Goal: Task Accomplishment & Management: Complete application form

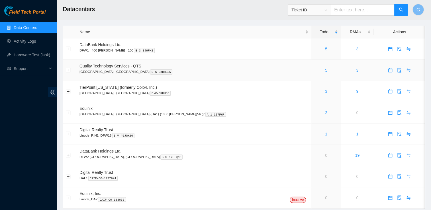
click at [314, 70] on div "5" at bounding box center [325, 70] width 23 height 6
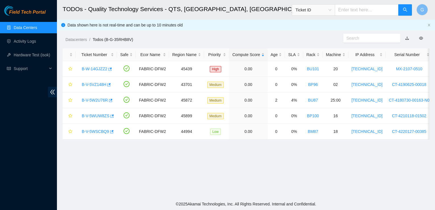
click at [112, 148] on main "TODOs - Quality Technology Services - QTS, Irving, TX Ticket ID G Data shown he…" at bounding box center [246, 99] width 378 height 198
click at [91, 99] on link "B-V-5W2U76R" at bounding box center [95, 100] width 26 height 5
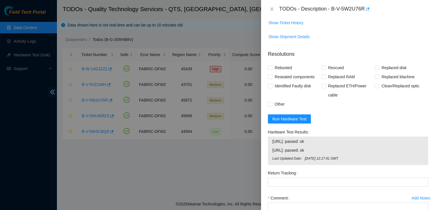
scroll to position [232, 0]
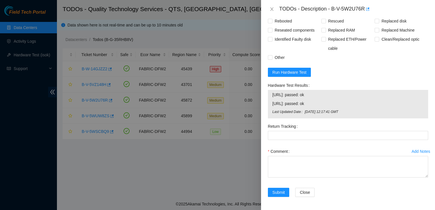
click at [317, 19] on div "Rebooted" at bounding box center [295, 21] width 54 height 9
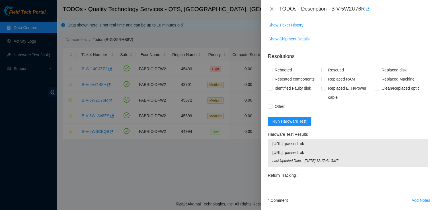
scroll to position [184, 0]
click at [294, 119] on span "Run Hardware Test" at bounding box center [290, 121] width 34 height 6
click at [272, 9] on icon "close" at bounding box center [271, 8] width 3 height 3
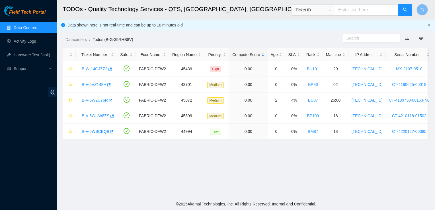
scroll to position [165, 0]
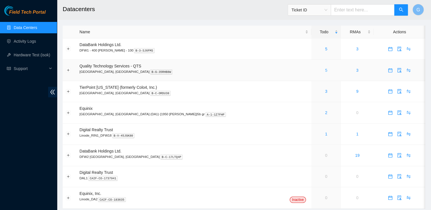
click at [325, 71] on link "5" at bounding box center [326, 70] width 2 height 5
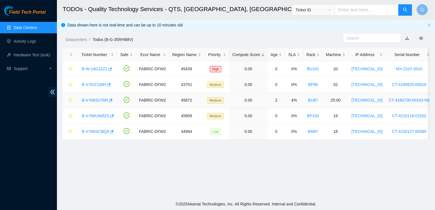
click at [102, 100] on link "B-V-5W2U76R" at bounding box center [95, 100] width 26 height 5
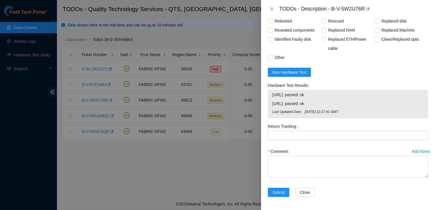
scroll to position [210, 0]
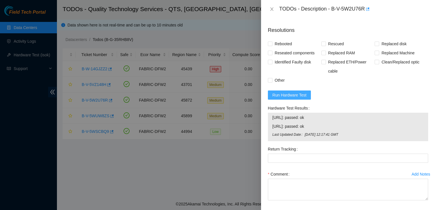
click at [291, 95] on span "Run Hardware Test" at bounding box center [290, 95] width 34 height 6
click at [27, 42] on div at bounding box center [217, 105] width 435 height 210
click at [30, 42] on div at bounding box center [217, 105] width 435 height 210
click at [271, 10] on icon "close" at bounding box center [271, 8] width 3 height 3
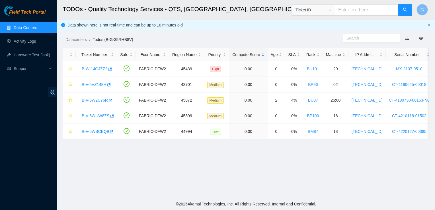
scroll to position [147, 0]
click at [28, 42] on link "Activity Logs" at bounding box center [25, 41] width 22 height 5
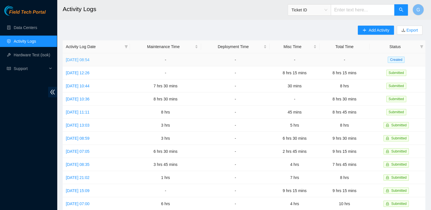
click at [89, 61] on link "[DATE] 08:54" at bounding box center [78, 60] width 24 height 5
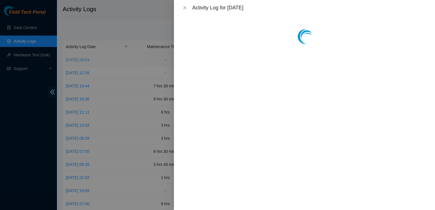
click at [93, 61] on div at bounding box center [217, 105] width 435 height 210
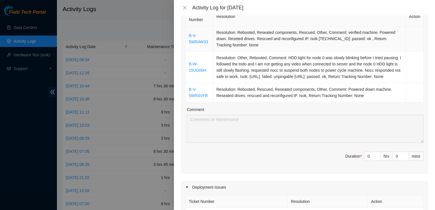
scroll to position [115, 0]
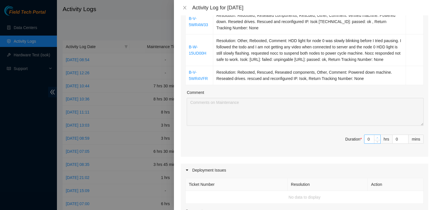
type input "1"
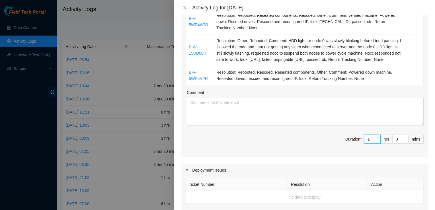
click at [376, 139] on icon "up" at bounding box center [377, 138] width 2 height 2
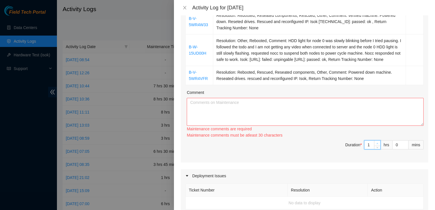
type input "2"
click at [376, 145] on span "up" at bounding box center [377, 143] width 3 height 3
type input "3"
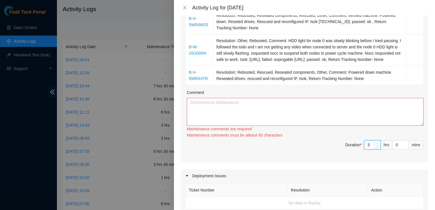
click at [375, 146] on span "Increase Value" at bounding box center [377, 143] width 6 height 5
type input "2"
click at [376, 149] on span "down" at bounding box center [377, 147] width 3 height 3
type input "1"
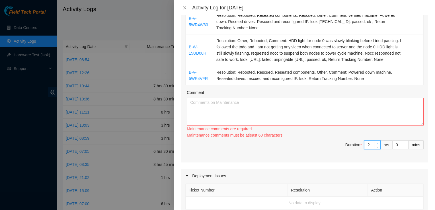
type input "1"
click at [376, 149] on span "down" at bounding box center [377, 147] width 3 height 3
type input "2"
click at [376, 145] on span "up" at bounding box center [377, 143] width 3 height 3
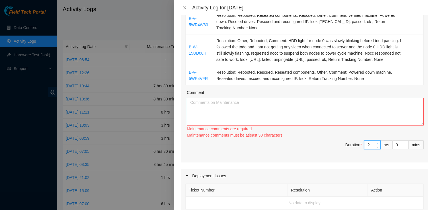
type input "3"
click at [376, 145] on span "up" at bounding box center [377, 143] width 3 height 3
type input "4"
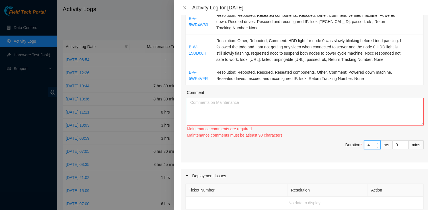
click at [376, 145] on span "up" at bounding box center [377, 143] width 3 height 3
type input "5"
click at [376, 145] on span "up" at bounding box center [377, 143] width 3 height 3
type input "6"
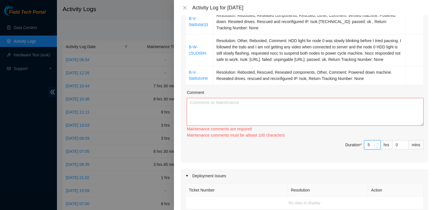
type input "6"
click at [376, 145] on span "up" at bounding box center [377, 143] width 3 height 3
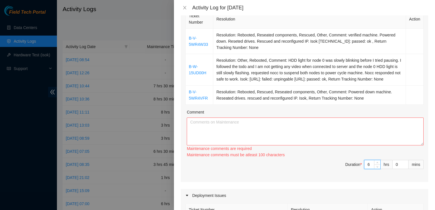
scroll to position [85, 0]
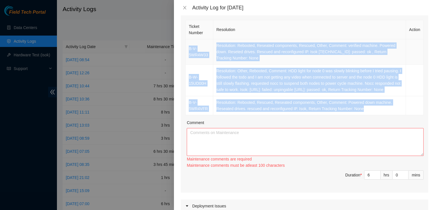
drag, startPoint x: 374, startPoint y: 115, endPoint x: 189, endPoint y: 50, distance: 195.7
click at [189, 50] on tbody "B-V-5WR4W33 Resolution: Rebooted, Reseated components, Rescued, Other, Comment:…" at bounding box center [305, 77] width 238 height 76
copy tbody "B-V-5WR4W33 Resolution: Rebooted, Reseated components, Rescued, Other, Comment:…"
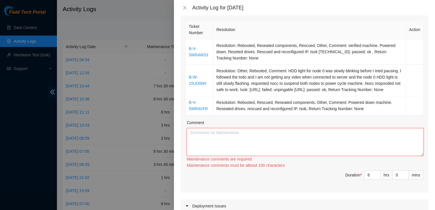
click at [204, 137] on textarea "Comment" at bounding box center [305, 142] width 237 height 28
paste textarea "B-V-5WR4W33 Resolution: Rebooted, Reseated components, Rescued, Other, Comment:…"
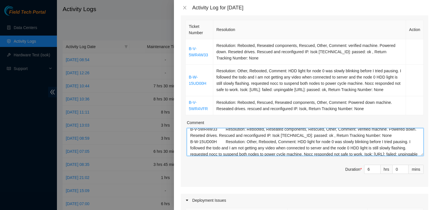
scroll to position [0, 0]
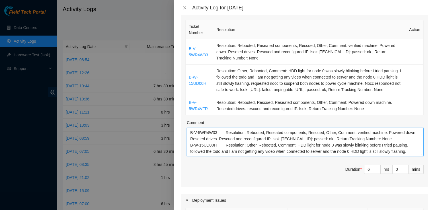
click at [223, 137] on textarea "B-V-5WR4W33 Resolution: Rebooted, Reseated components, Rescued, Other, Comment:…" at bounding box center [305, 142] width 237 height 28
click at [385, 146] on textarea "B-V-5WR4W33 - Resolution: Rebooted, Reseated components, Rescued, Other, Commen…" at bounding box center [305, 142] width 237 height 28
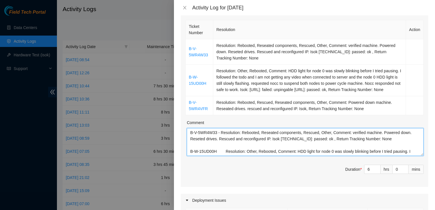
scroll to position [22, 0]
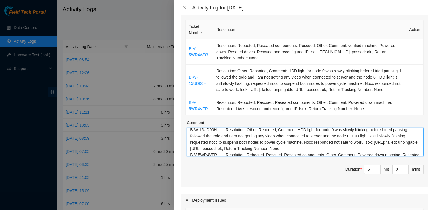
click at [419, 156] on textarea "B-V-5WR4W33 - Resolution: Rebooted, Reseated components, Rescued, Other, Commen…" at bounding box center [305, 142] width 237 height 28
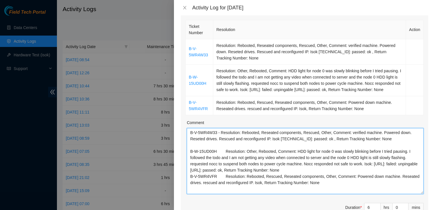
drag, startPoint x: 417, startPoint y: 160, endPoint x: 429, endPoint y: 199, distance: 40.4
click at [429, 199] on div "Note: This activity log is for informational purposes only. You will not be pai…" at bounding box center [304, 112] width 261 height 195
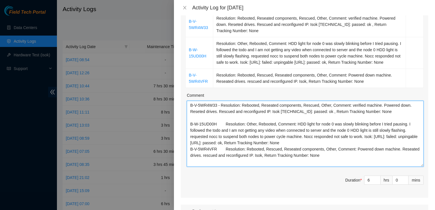
scroll to position [113, 0]
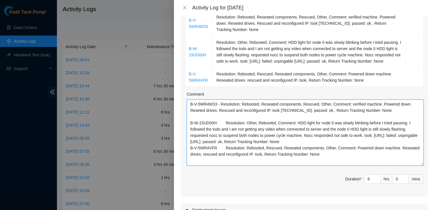
click at [328, 148] on textarea "B-V-5WR4W33 - Resolution: Rebooted, Reseated components, Rescued, Other, Commen…" at bounding box center [305, 133] width 237 height 66
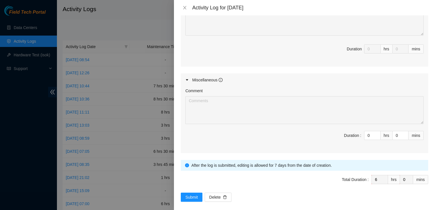
scroll to position [372, 0]
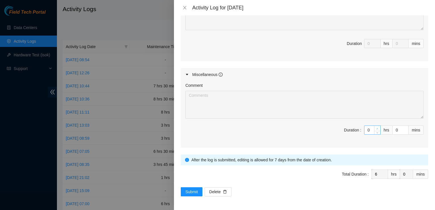
type textarea "B-V-5WR4W33 - Resolution: Rebooted, Reseated components, Rescued, Other, Commen…"
type input "1"
type input "7"
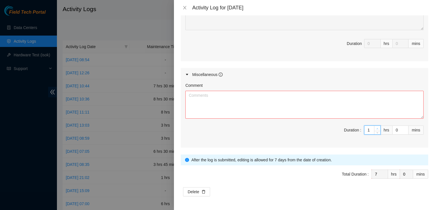
click at [377, 129] on icon "up" at bounding box center [378, 128] width 2 height 1
type input "2"
type input "8"
click at [377, 129] on icon "up" at bounding box center [378, 128] width 2 height 1
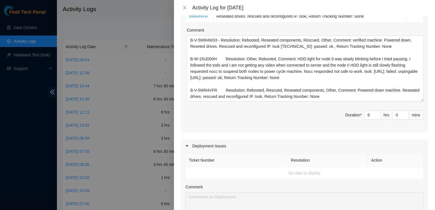
scroll to position [177, 0]
type input "1"
click at [405, 115] on icon "up" at bounding box center [406, 114] width 2 height 2
type input "2"
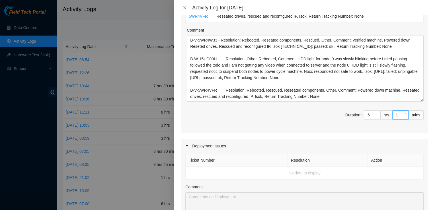
type input "2"
click at [405, 115] on icon "up" at bounding box center [406, 114] width 2 height 2
type input "3"
type input "4"
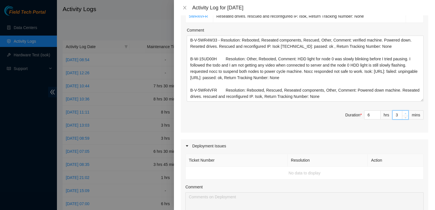
type input "4"
click at [405, 115] on icon "up" at bounding box center [406, 114] width 2 height 2
click at [393, 119] on input "4" at bounding box center [401, 115] width 16 height 9
type input "1"
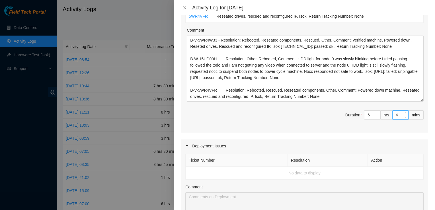
type input "1"
type input "15"
click at [344, 132] on div "Ticket Number Resolution Action B-V-5WR4W33 Resolution: Rebooted, Reseated comp…" at bounding box center [304, 29] width 247 height 206
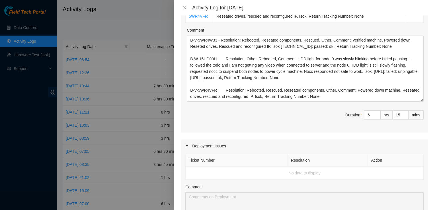
scroll to position [372, 0]
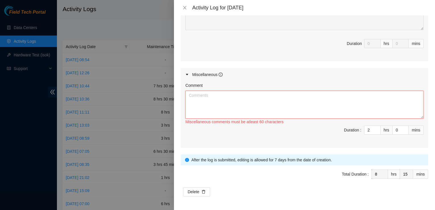
click at [279, 104] on textarea "Comment" at bounding box center [304, 105] width 238 height 28
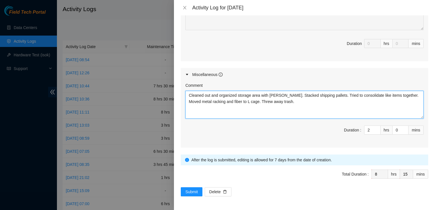
drag, startPoint x: 301, startPoint y: 107, endPoint x: 183, endPoint y: 90, distance: 119.9
click at [183, 90] on div "Comment Cleaned out and organized storage area with Austin Silva. Stacked shipp…" at bounding box center [304, 114] width 247 height 67
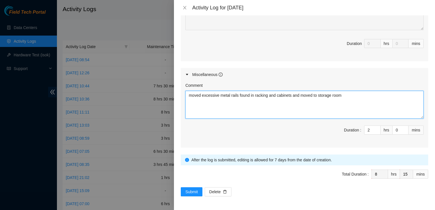
click at [266, 95] on textarea "moved excessive metal rails found in racking and cabinets and moved to storage …" at bounding box center [304, 105] width 238 height 28
type textarea "moved excessive metal rails found in racks and cabinets and moved to storage ro…"
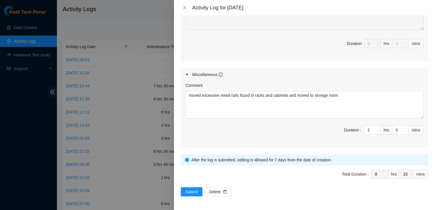
click at [323, 3] on div "Activity Log for 29-09-2025" at bounding box center [304, 7] width 261 height 15
click at [341, 7] on div "Activity Log for 29-09-2025" at bounding box center [310, 8] width 236 height 6
click at [281, 179] on span "Total Duration : 8 hrs 15 mins" at bounding box center [304, 178] width 247 height 16
drag, startPoint x: 281, startPoint y: 179, endPoint x: 261, endPoint y: 182, distance: 20.0
click at [261, 182] on span "Total Duration : 8 hrs 15 mins" at bounding box center [304, 178] width 247 height 16
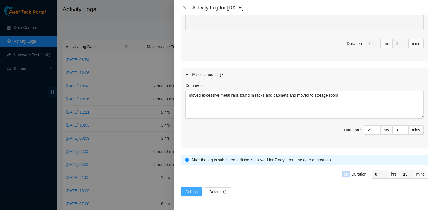
click at [190, 193] on span "Submit" at bounding box center [191, 192] width 13 height 6
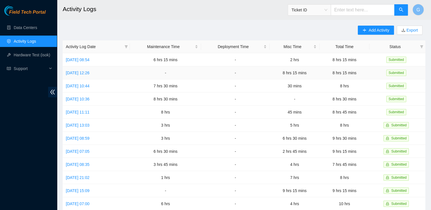
click at [424, 79] on td "Submitted" at bounding box center [397, 72] width 56 height 13
click at [34, 21] on ul "Data Centers Activity Logs Hardware Test (isok) Support" at bounding box center [28, 48] width 57 height 55
click at [33, 25] on link "Data Centers" at bounding box center [25, 27] width 23 height 5
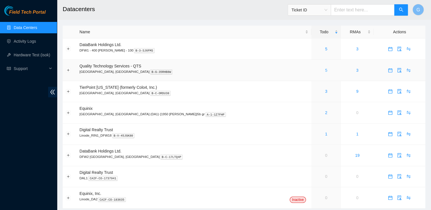
click at [325, 71] on link "5" at bounding box center [326, 70] width 2 height 5
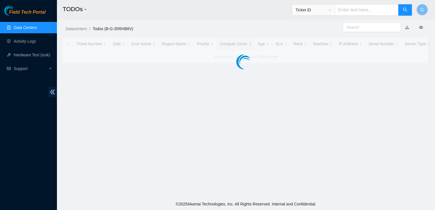
click at [286, 71] on main "TODOs - Ticket ID G Datacenters / Todos (B-G-35RHB8V) / Ticket Number Safe Ecor…" at bounding box center [246, 99] width 378 height 198
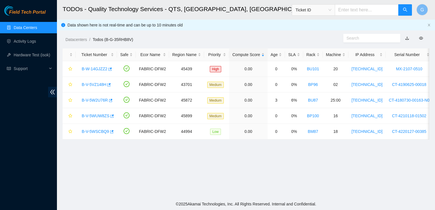
click at [98, 184] on main "TODOs - Quality Technology Services - QTS, Irving, TX Ticket ID G Data shown he…" at bounding box center [246, 99] width 378 height 198
click at [95, 96] on div "B-V-5W2U76R" at bounding box center [96, 100] width 35 height 9
click at [95, 100] on link "B-V-5W2U76R" at bounding box center [95, 100] width 26 height 5
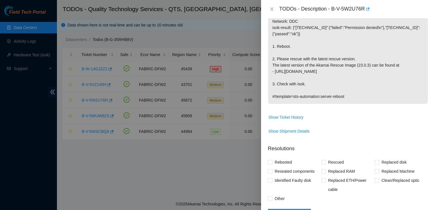
scroll to position [92, 0]
click at [273, 161] on span "Rebooted" at bounding box center [284, 161] width 22 height 9
click at [272, 161] on input "Rebooted" at bounding box center [270, 161] width 4 height 4
checkbox input "true"
click at [322, 161] on input "Rescued" at bounding box center [324, 161] width 4 height 4
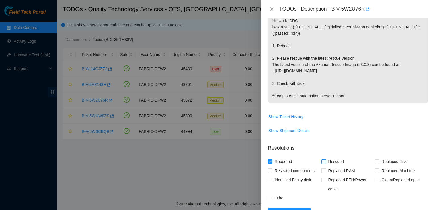
checkbox input "true"
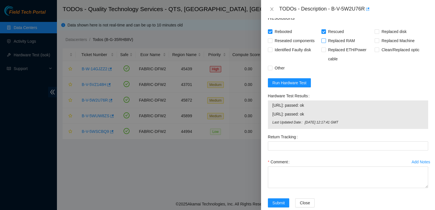
scroll to position [222, 0]
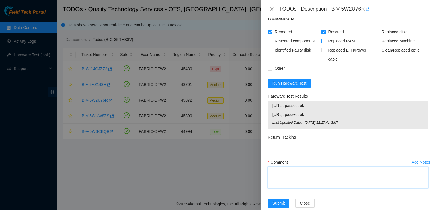
click at [327, 170] on textarea "Comment" at bounding box center [348, 178] width 160 height 22
paste textarea "23.33.140.52":{"passed":"ok"}}"
click at [269, 173] on textarea "23.33.140.52":{"passed":"ok"}}" at bounding box center [348, 178] width 160 height 22
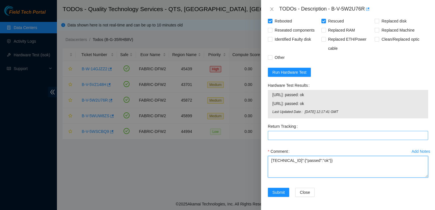
scroll to position [232, 0]
click at [290, 168] on textarea "Verified machine. Rebooted, rescued, and reconfigured. Unable to run isok. STS …" at bounding box center [348, 167] width 160 height 22
click at [367, 160] on textarea "Verified machine. Rebooted, rescued, and reconfigured. Unable to run isok. STS …" at bounding box center [348, 167] width 160 height 22
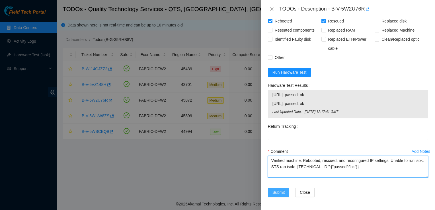
type textarea "Verified machine. Rebooted, rescued, and reconfigured IP settings. Unable to ru…"
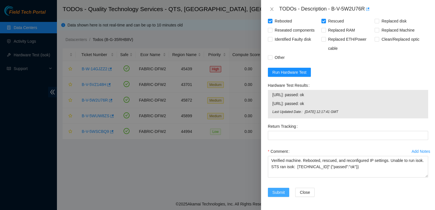
click at [281, 191] on span "Submit" at bounding box center [279, 192] width 13 height 6
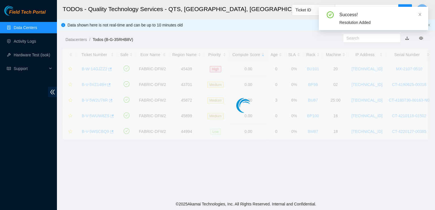
scroll to position [144, 0]
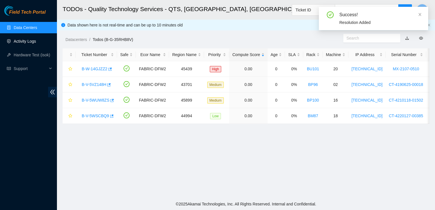
click at [18, 42] on link "Activity Logs" at bounding box center [25, 41] width 22 height 5
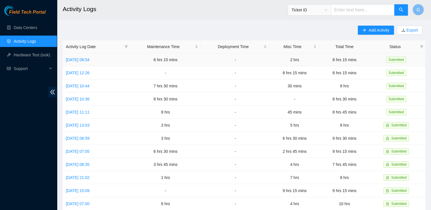
click at [99, 62] on td "Mon, 29 Sep 2025 08:54" at bounding box center [96, 59] width 67 height 13
click at [89, 59] on link "Mon, 29 Sep 2025 08:54" at bounding box center [78, 60] width 24 height 5
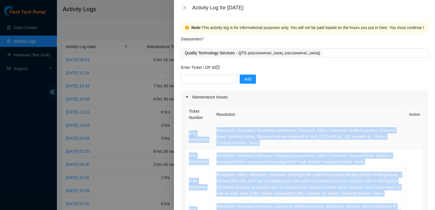
drag, startPoint x: 400, startPoint y: 79, endPoint x: 189, endPoint y: 132, distance: 217.6
click at [189, 132] on tbody "B-V-5WR4W33 Resolution: Rebooted, Reseated components, Rescued, Other, Comment:…" at bounding box center [305, 174] width 238 height 101
copy tbody "B-V-5WR4W33 Resolution: Rebooted, Reseated components, Rescued, Other, Comment:…"
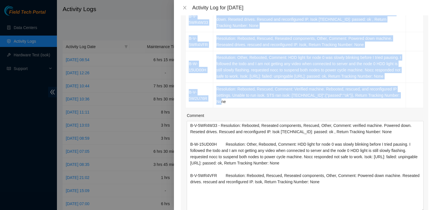
drag, startPoint x: 416, startPoint y: 147, endPoint x: 435, endPoint y: 211, distance: 66.6
click at [435, 210] on html "Field Tech Portal Data Centers Activity Logs Hardware Test (isok) Support Activ…" at bounding box center [217, 105] width 435 height 210
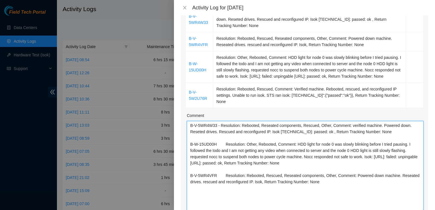
drag, startPoint x: 435, startPoint y: 211, endPoint x: 118, endPoint y: 81, distance: 342.1
click at [118, 81] on div "Activity Log for 29-09-2025 Note: This activity log is for informational purpos…" at bounding box center [217, 105] width 435 height 210
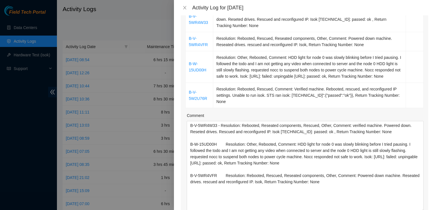
click at [118, 81] on div at bounding box center [217, 105] width 435 height 210
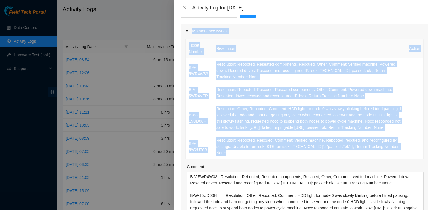
scroll to position [1, 0]
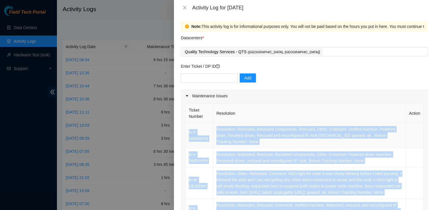
drag, startPoint x: 402, startPoint y: 88, endPoint x: 189, endPoint y: 132, distance: 217.1
click at [189, 132] on tbody "B-V-5WR4W33 Resolution: Rebooted, Reseated components, Rescued, Other, Comment:…" at bounding box center [305, 173] width 238 height 101
copy tbody "B-V-5WR4W33 Resolution: Rebooted, Reseated components, Rescued, Other, Comment:…"
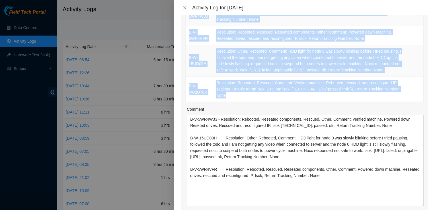
scroll to position [127, 0]
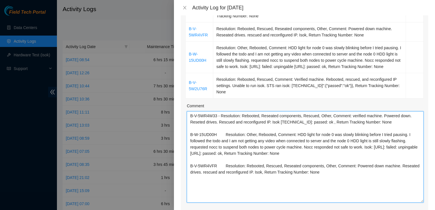
drag, startPoint x: 322, startPoint y: 177, endPoint x: 171, endPoint y: 110, distance: 165.6
click at [171, 110] on div "Activity Log for 29-09-2025 Note: This activity log is for informational purpos…" at bounding box center [217, 105] width 435 height 210
paste textarea "Resolution: Rebooted, Reseated components, Rescued, Other, Comment: verified ma…"
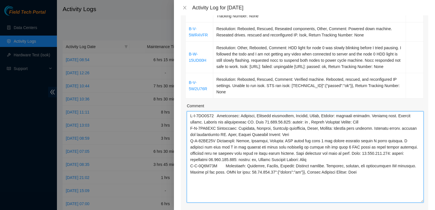
click at [225, 115] on textarea "Comment" at bounding box center [305, 156] width 237 height 91
click at [378, 120] on textarea "Comment" at bounding box center [305, 156] width 237 height 91
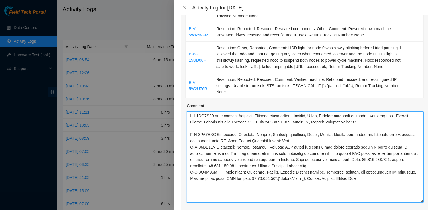
click at [322, 139] on textarea "Comment" at bounding box center [305, 156] width 237 height 91
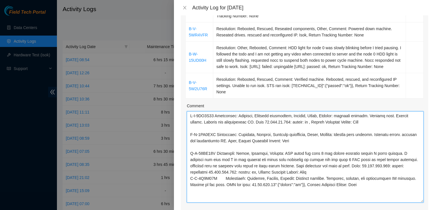
click at [224, 152] on textarea "Comment" at bounding box center [305, 156] width 237 height 91
click at [326, 171] on textarea "Comment" at bounding box center [305, 156] width 237 height 91
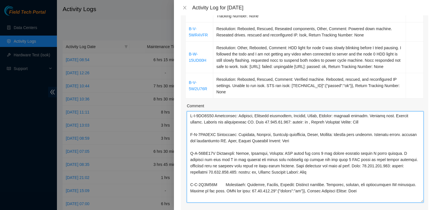
click at [218, 115] on textarea "Comment" at bounding box center [305, 156] width 237 height 91
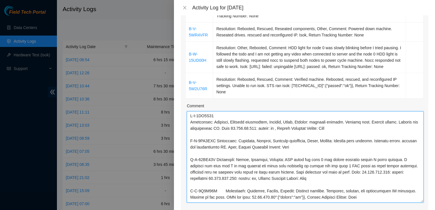
click at [216, 140] on textarea "Comment" at bounding box center [305, 156] width 237 height 91
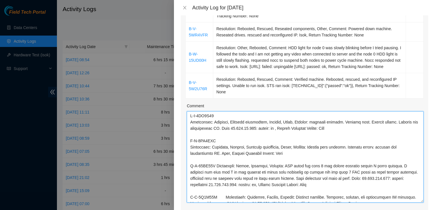
scroll to position [5, 0]
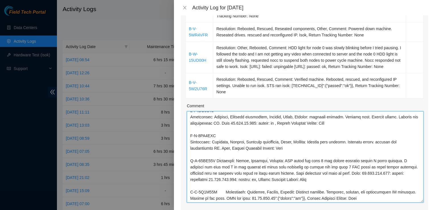
click at [218, 160] on textarea "Comment" at bounding box center [305, 156] width 237 height 91
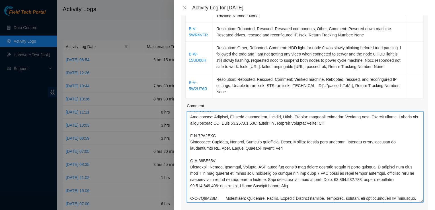
scroll to position [11, 0]
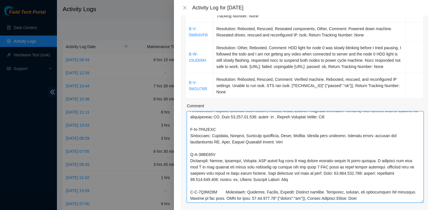
click at [215, 189] on textarea "Comment" at bounding box center [305, 156] width 237 height 91
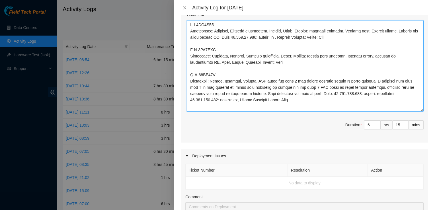
scroll to position [219, 0]
type textarea "B-V-5WR4W33 Resolution: Rebooted, Reseated components, Rescued, Other, Comment:…"
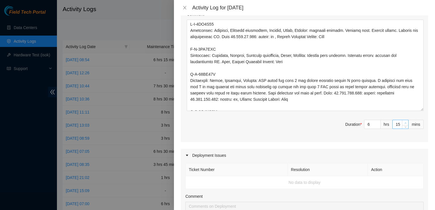
type input "16"
click at [405, 122] on icon "up" at bounding box center [406, 123] width 2 height 2
type input "17"
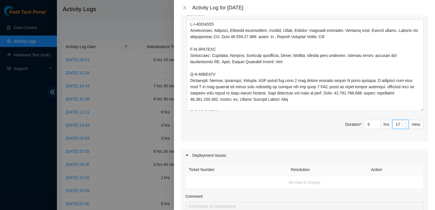
click at [405, 122] on icon "up" at bounding box center [406, 123] width 2 height 2
type input "18"
click at [405, 122] on icon "up" at bounding box center [406, 123] width 2 height 2
type input "19"
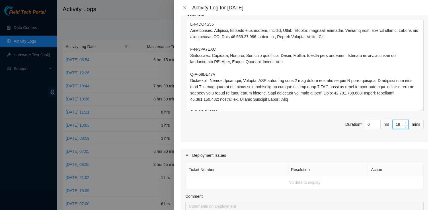
type input "19"
click at [405, 122] on icon "up" at bounding box center [406, 123] width 2 height 2
type input "20"
click at [405, 122] on icon "up" at bounding box center [406, 123] width 2 height 2
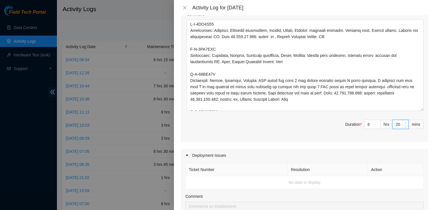
type input "21"
click at [405, 122] on icon "up" at bounding box center [406, 123] width 2 height 2
type input "22"
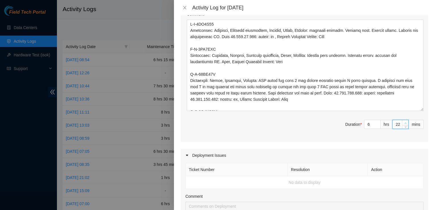
click at [405, 122] on icon "up" at bounding box center [406, 123] width 2 height 2
type input "23"
click at [405, 122] on icon "up" at bounding box center [406, 123] width 2 height 2
type input "24"
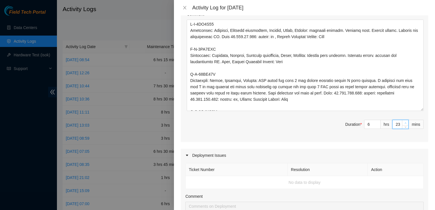
type input "24"
click at [405, 122] on icon "up" at bounding box center [406, 123] width 2 height 2
type input "25"
click at [405, 122] on icon "up" at bounding box center [406, 123] width 2 height 2
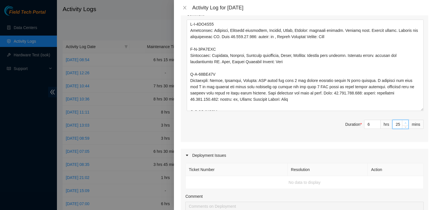
type input "26"
click at [405, 122] on icon "up" at bounding box center [406, 123] width 2 height 2
type input "27"
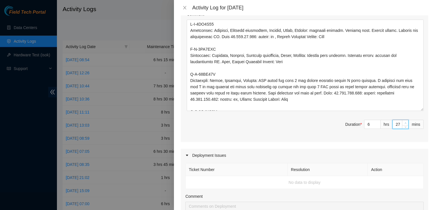
click at [405, 122] on icon "up" at bounding box center [406, 123] width 2 height 2
type input "28"
click at [405, 122] on icon "up" at bounding box center [406, 123] width 2 height 2
type input "29"
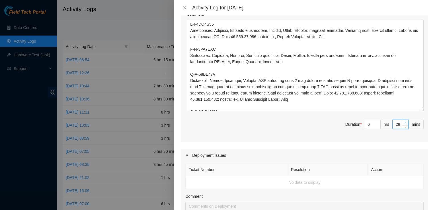
type input "29"
click at [405, 122] on icon "up" at bounding box center [406, 123] width 2 height 2
type input "30"
click at [405, 122] on icon "up" at bounding box center [406, 123] width 2 height 2
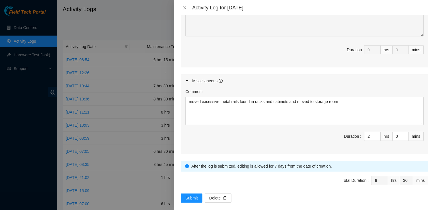
scroll to position [416, 0]
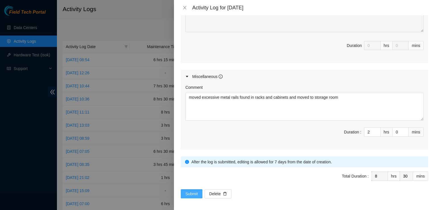
click at [189, 194] on span "Submit" at bounding box center [191, 194] width 13 height 6
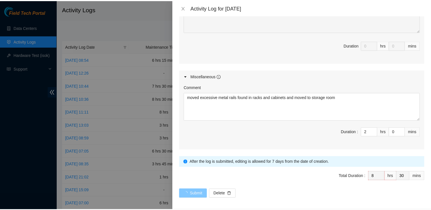
scroll to position [0, 0]
